Goal: Information Seeking & Learning: Learn about a topic

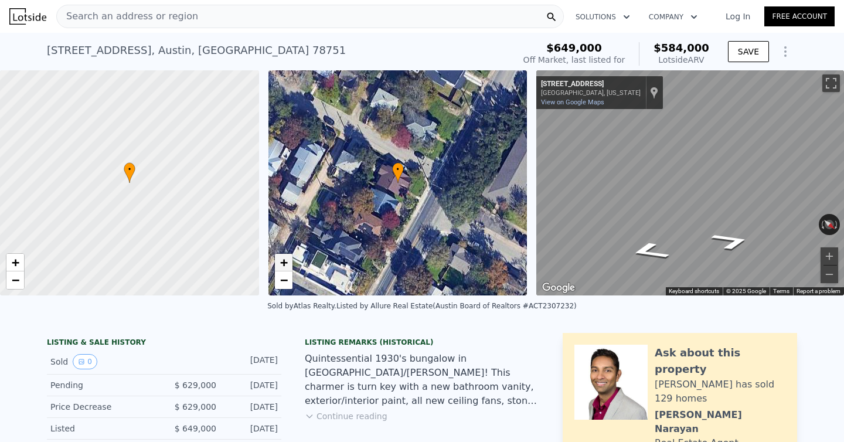
click at [288, 266] on link "+" at bounding box center [284, 263] width 18 height 18
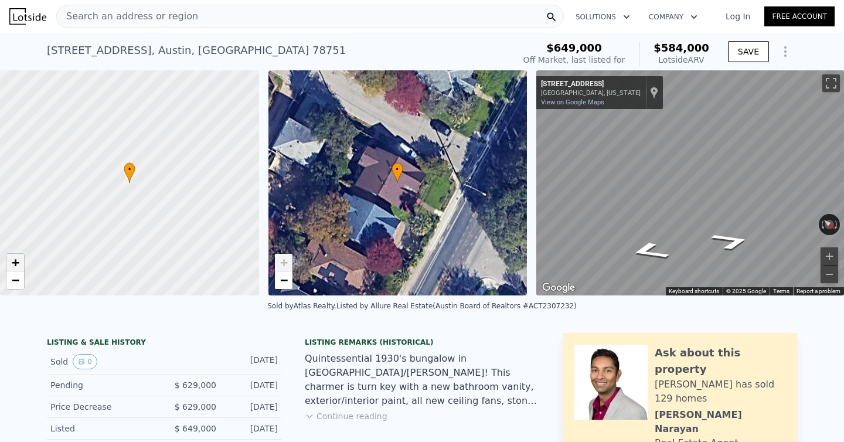
click at [15, 264] on span "+" at bounding box center [16, 262] width 8 height 15
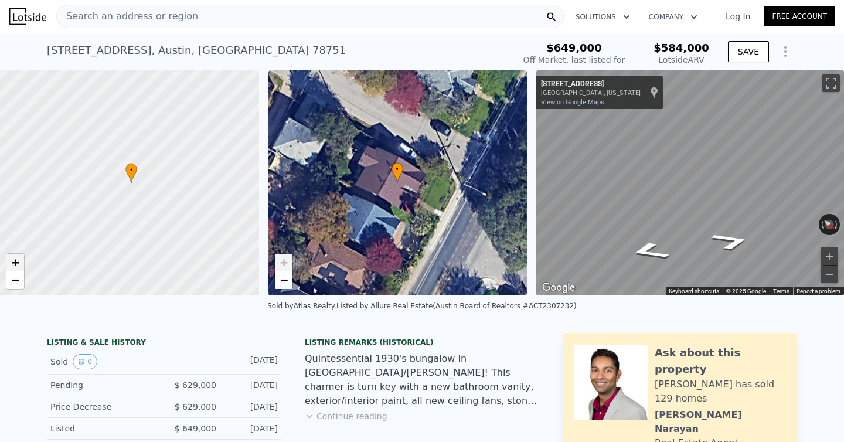
click at [15, 264] on span "+" at bounding box center [16, 262] width 8 height 15
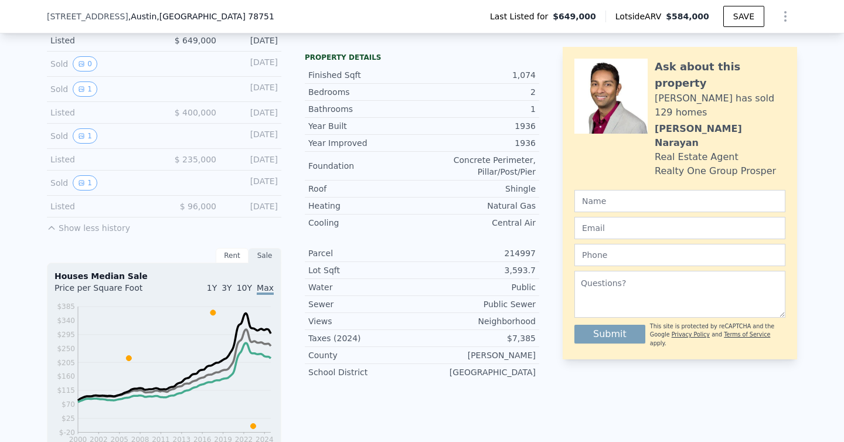
scroll to position [386, 0]
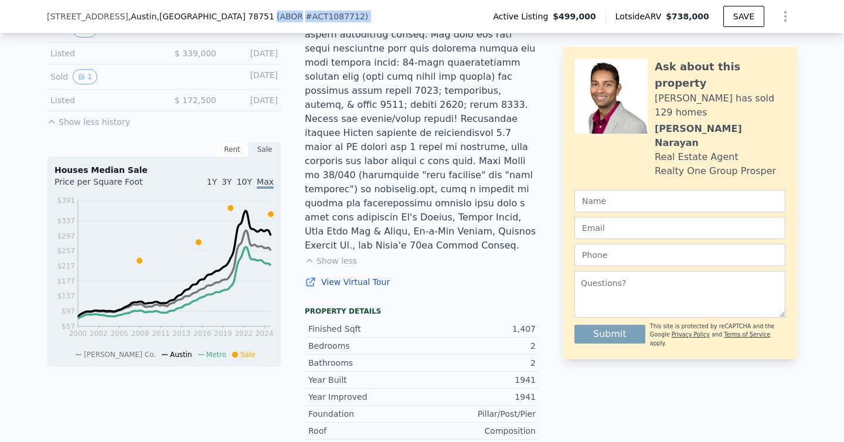
scroll to position [456, 0]
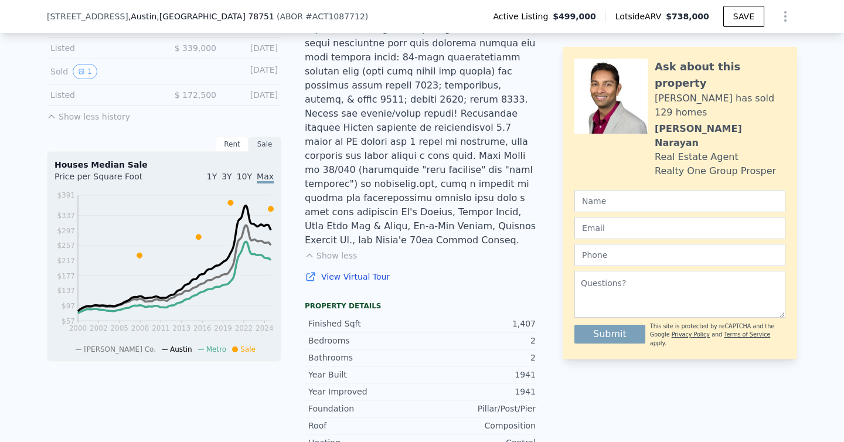
click at [300, 294] on div "LISTING & SALE HISTORY Listed $ 499,000 [DATE] Sold 0 [DATE] Sold 0 [DATE] Sold…" at bounding box center [293, 260] width 492 height 767
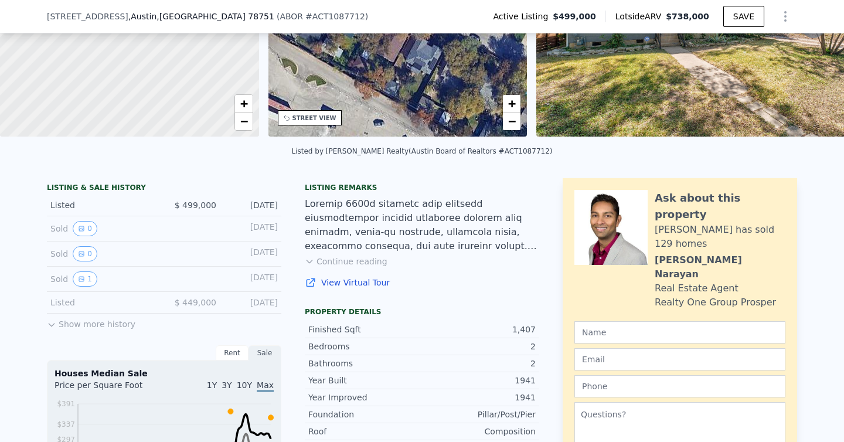
scroll to position [157, 0]
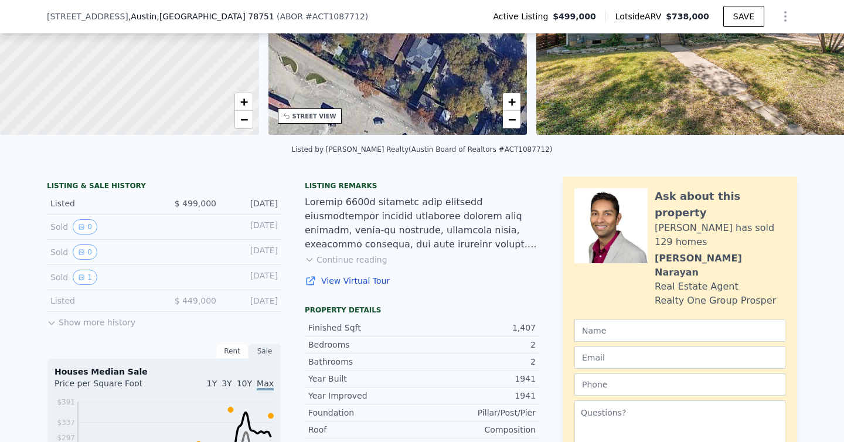
click at [364, 255] on button "Continue reading" at bounding box center [346, 260] width 83 height 12
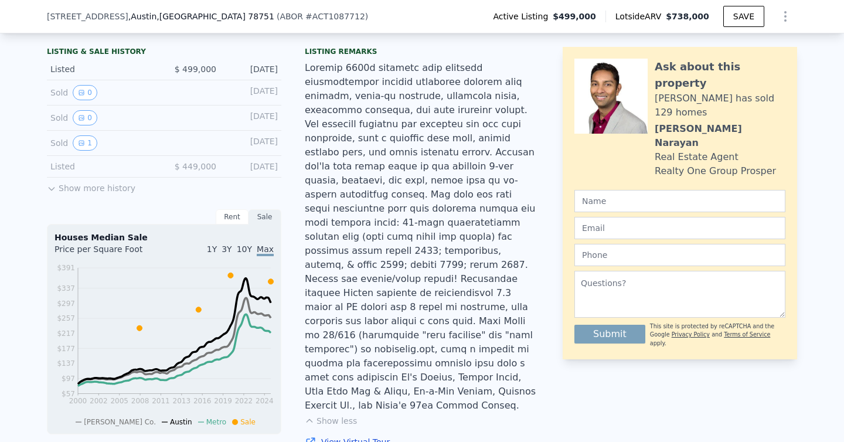
scroll to position [285, 0]
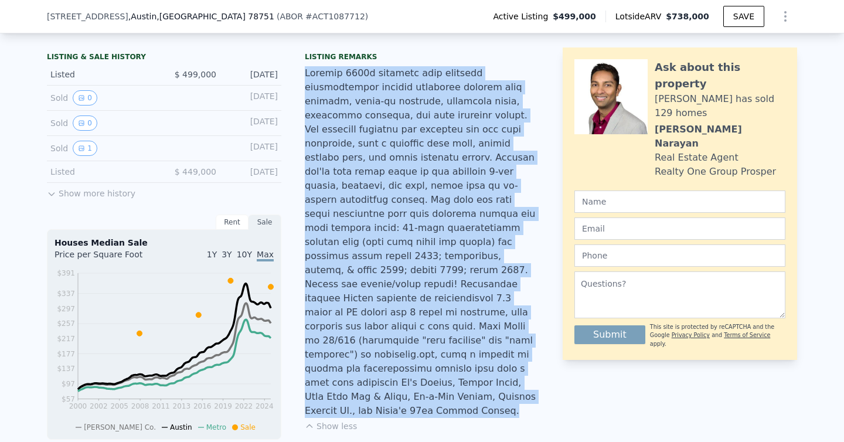
drag, startPoint x: 306, startPoint y: 72, endPoint x: 499, endPoint y: 369, distance: 353.8
click at [499, 369] on div at bounding box center [422, 242] width 234 height 352
click at [496, 369] on div at bounding box center [422, 242] width 234 height 352
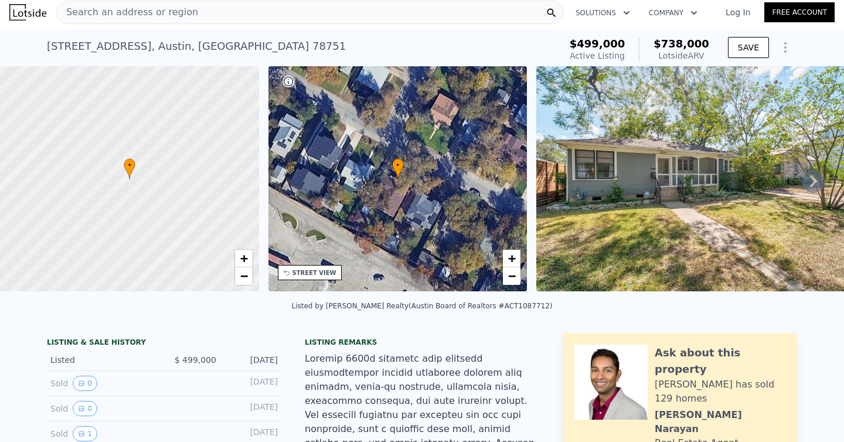
scroll to position [0, 0]
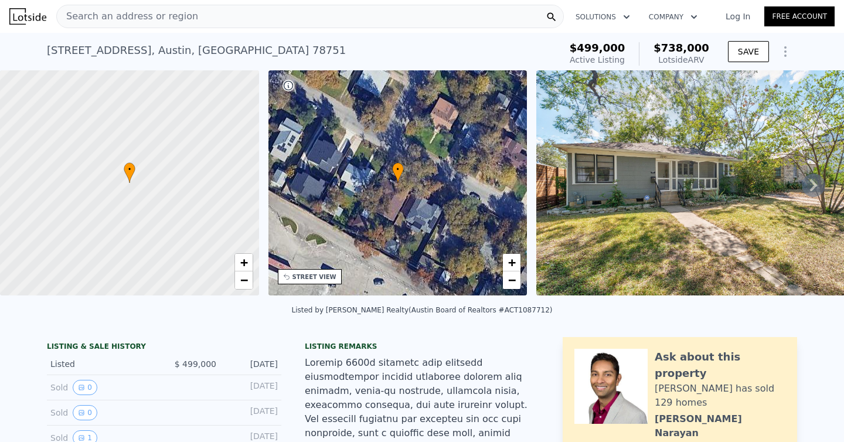
drag, startPoint x: 660, startPoint y: 46, endPoint x: 708, endPoint y: 60, distance: 49.9
click at [708, 60] on div "$738,000 Lotside ARV" at bounding box center [674, 53] width 70 height 23
copy div "$738,000 Lotside ARV"
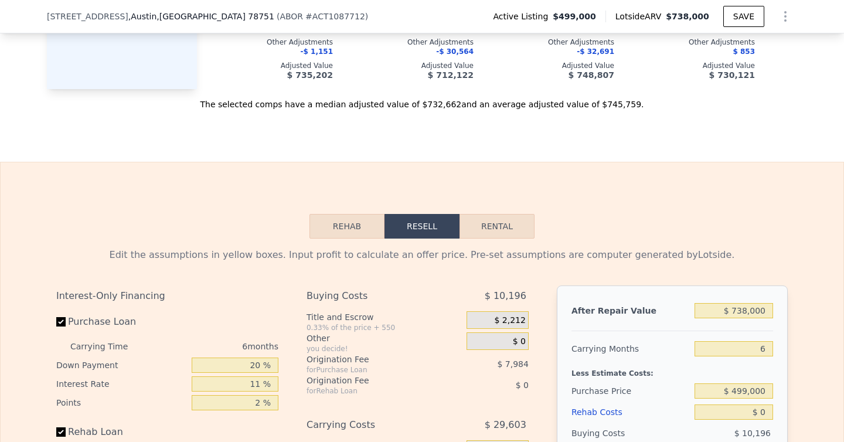
scroll to position [1801, 0]
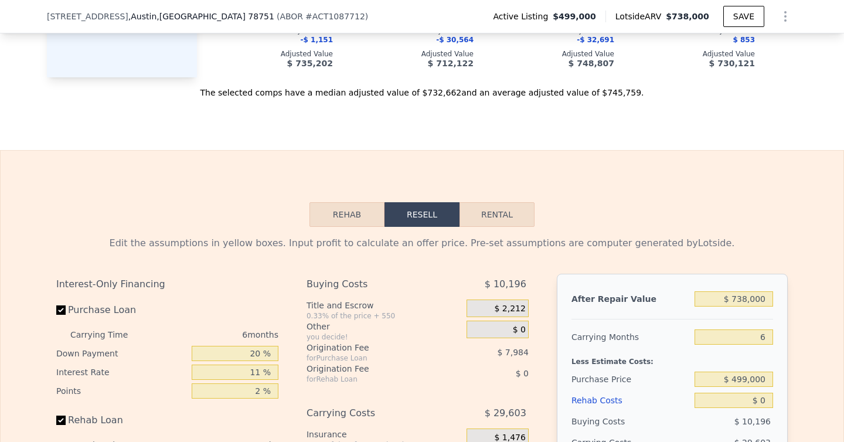
click at [361, 202] on button "Rehab" at bounding box center [347, 214] width 75 height 25
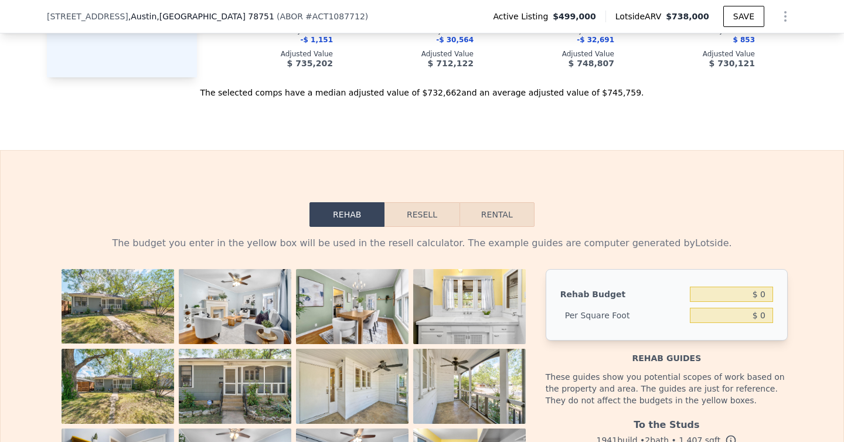
click at [409, 202] on button "Resell" at bounding box center [422, 214] width 74 height 25
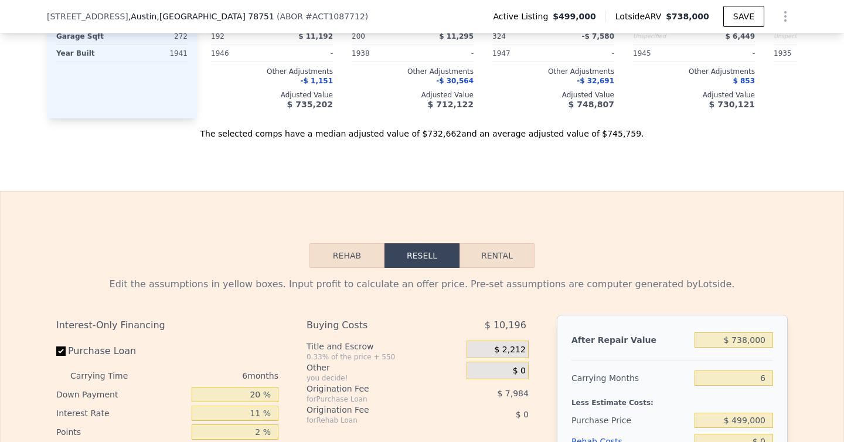
scroll to position [1760, 0]
click at [397, 244] on button "Resell" at bounding box center [422, 256] width 75 height 25
click at [355, 244] on button "Rehab" at bounding box center [347, 256] width 75 height 25
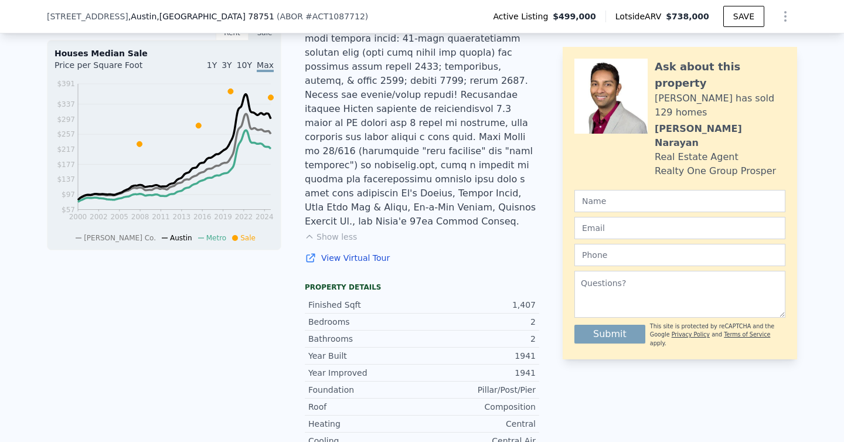
scroll to position [473, 0]
